Goal: Information Seeking & Learning: Learn about a topic

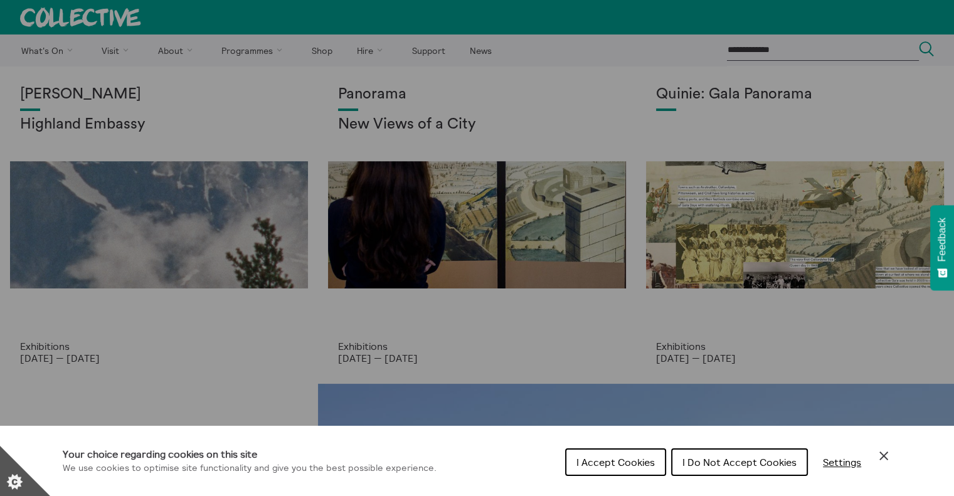
click at [717, 466] on span "I Do Not Accept Cookies" at bounding box center [739, 462] width 114 height 13
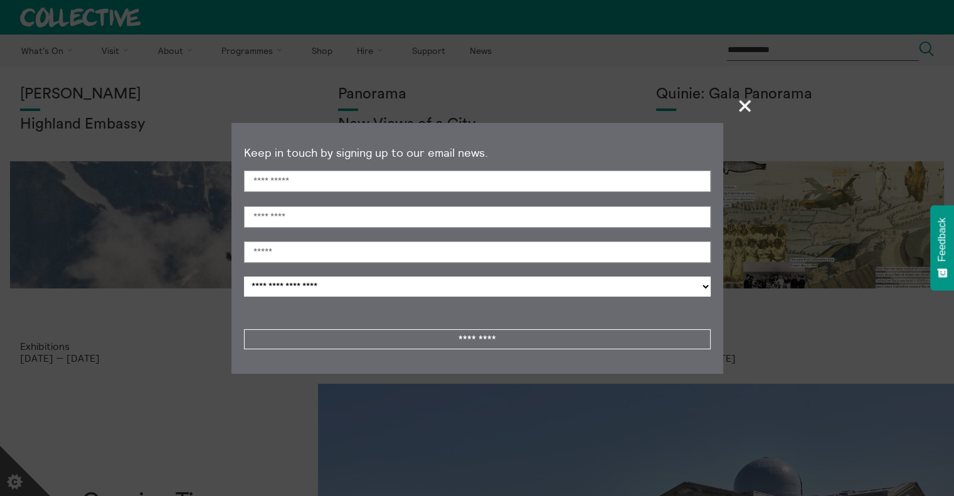
click at [745, 108] on span "+" at bounding box center [745, 105] width 37 height 37
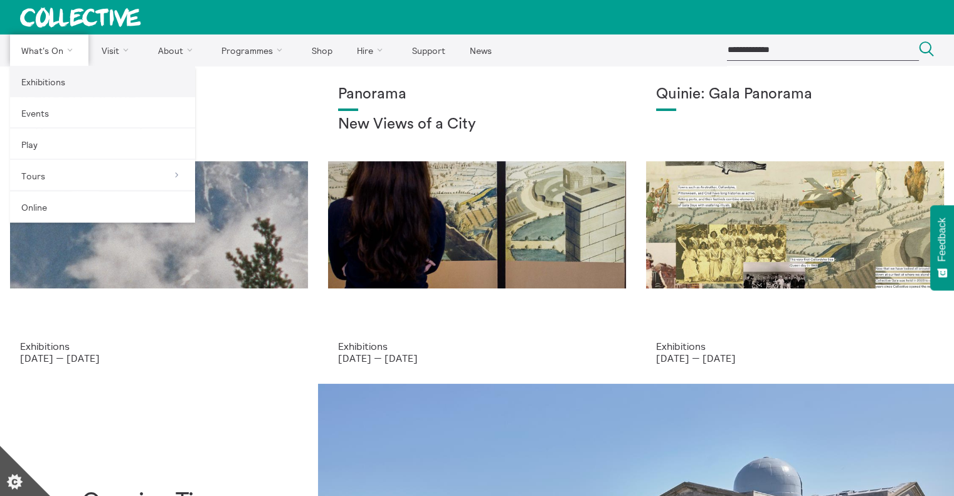
click at [43, 82] on link "Exhibitions" at bounding box center [102, 81] width 185 height 31
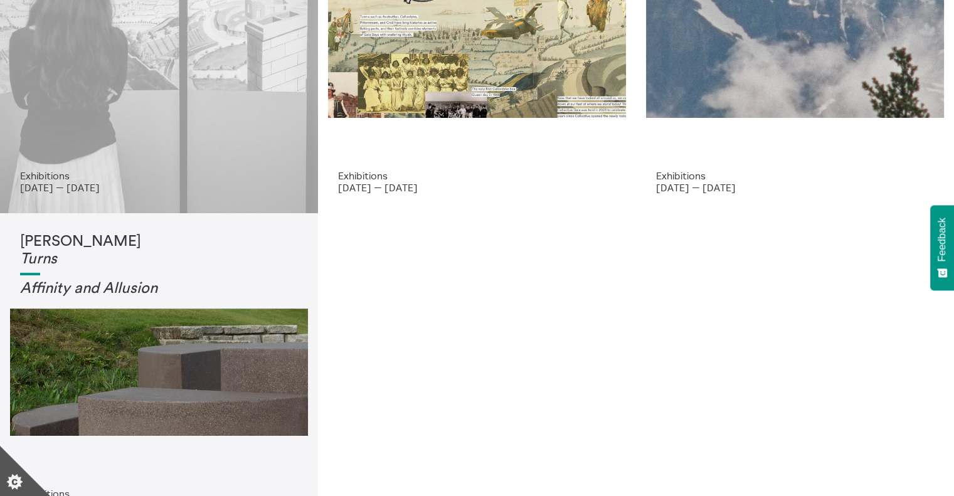
scroll to position [63, 0]
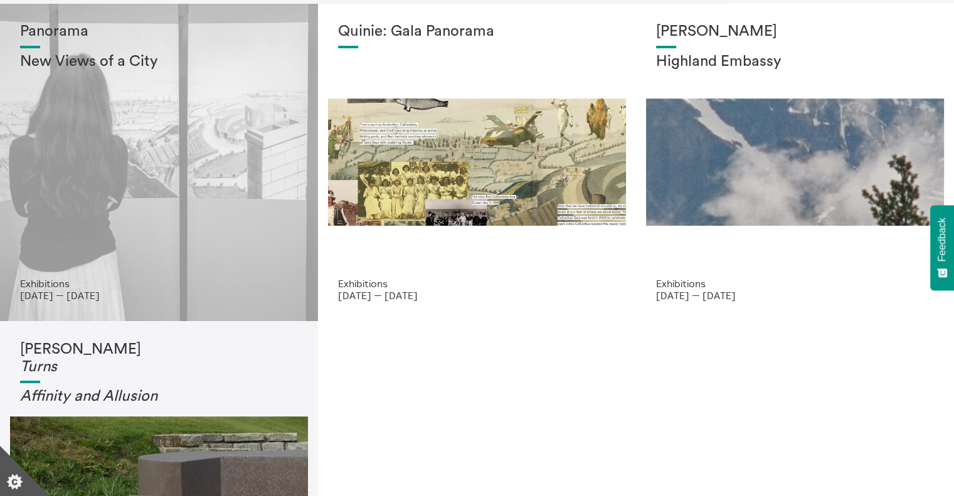
click at [86, 125] on div "Panorama New Views of a City" at bounding box center [159, 150] width 278 height 255
